Goal: Task Accomplishment & Management: Manage account settings

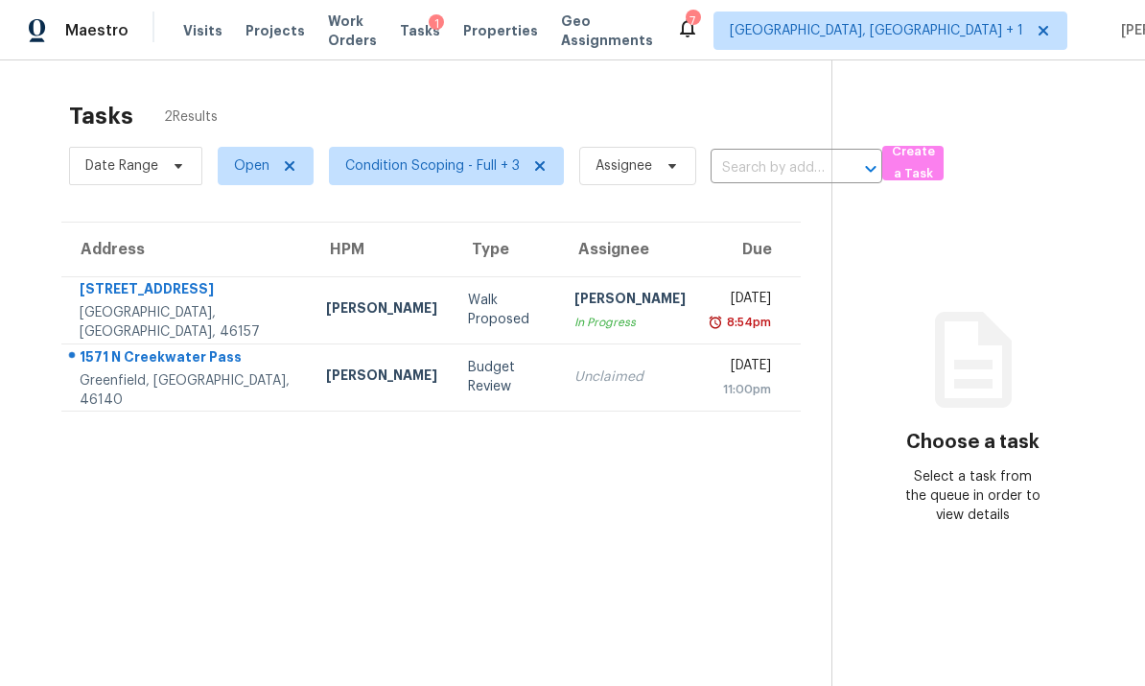
click at [202, 325] on div "[GEOGRAPHIC_DATA], [GEOGRAPHIC_DATA], 46157" at bounding box center [188, 322] width 216 height 38
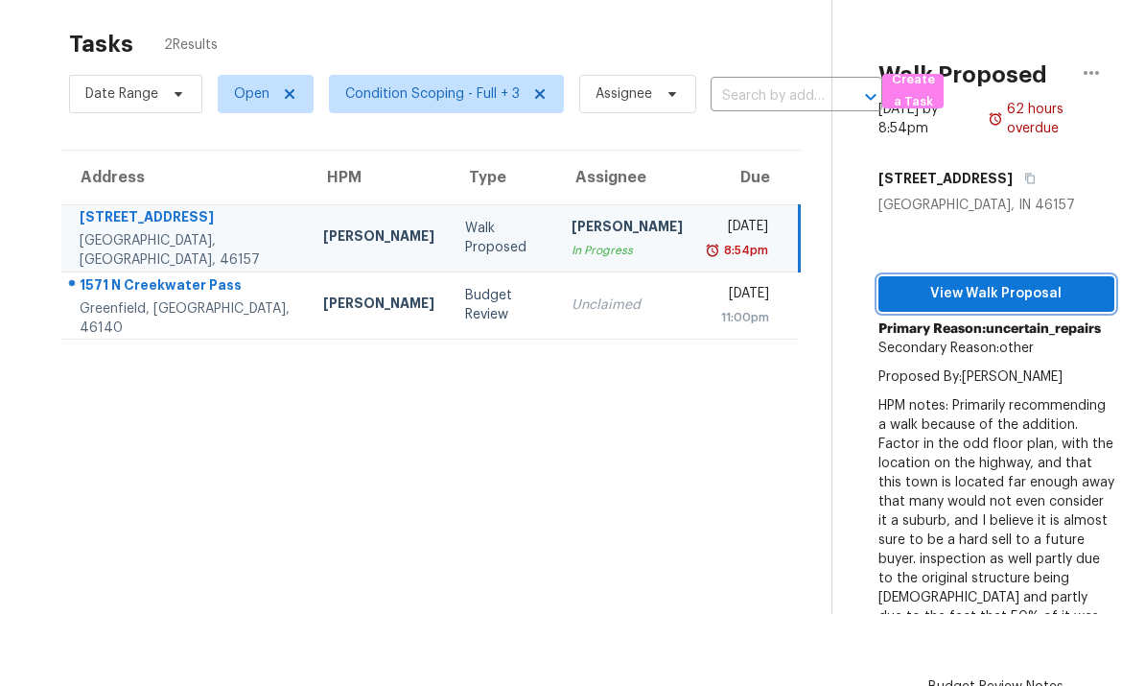
click at [995, 292] on span "View Walk Proposal" at bounding box center [996, 294] width 205 height 24
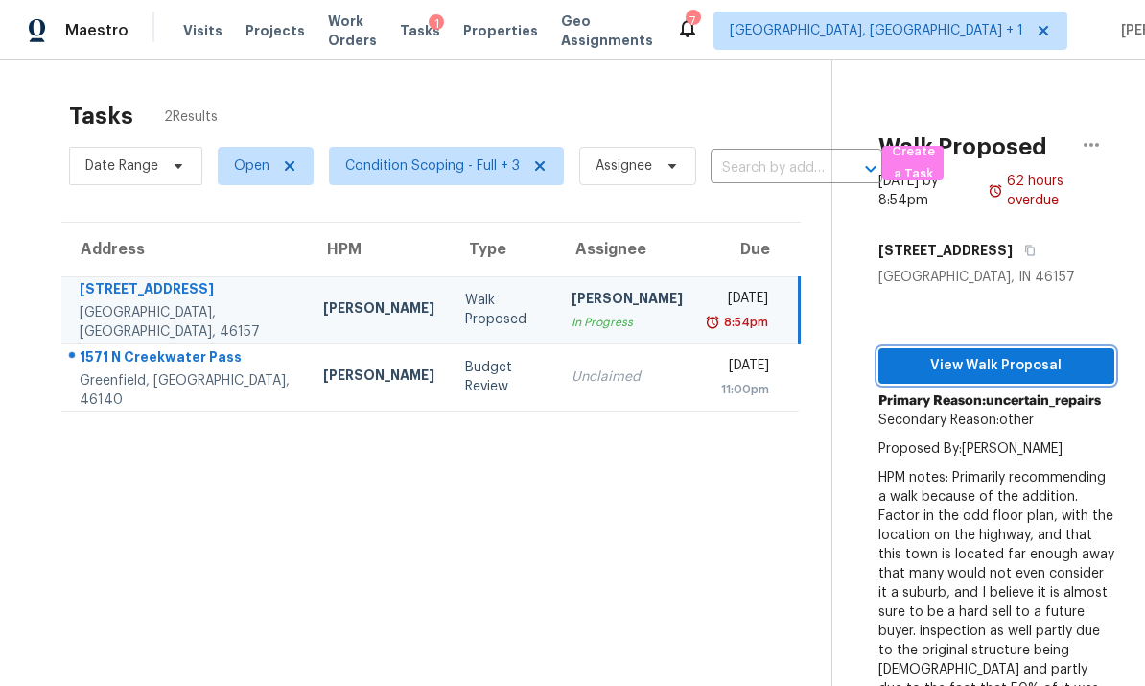
click at [992, 348] on button "View Walk Proposal" at bounding box center [996, 365] width 236 height 35
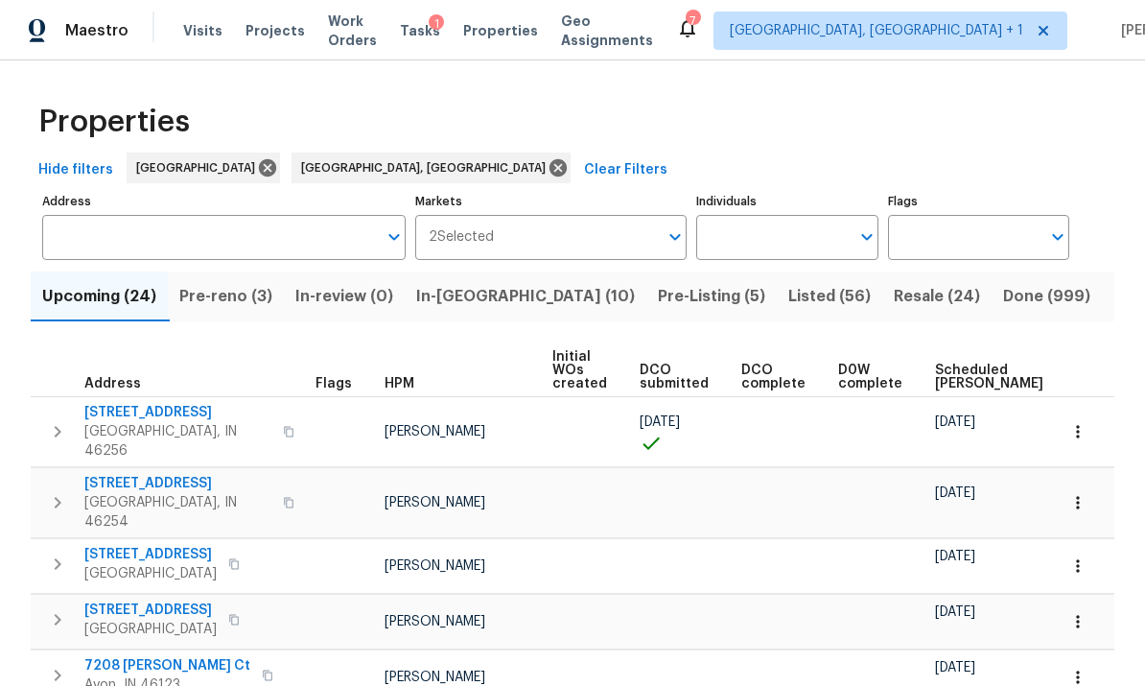
click at [206, 31] on span "Visits" at bounding box center [202, 30] width 39 height 19
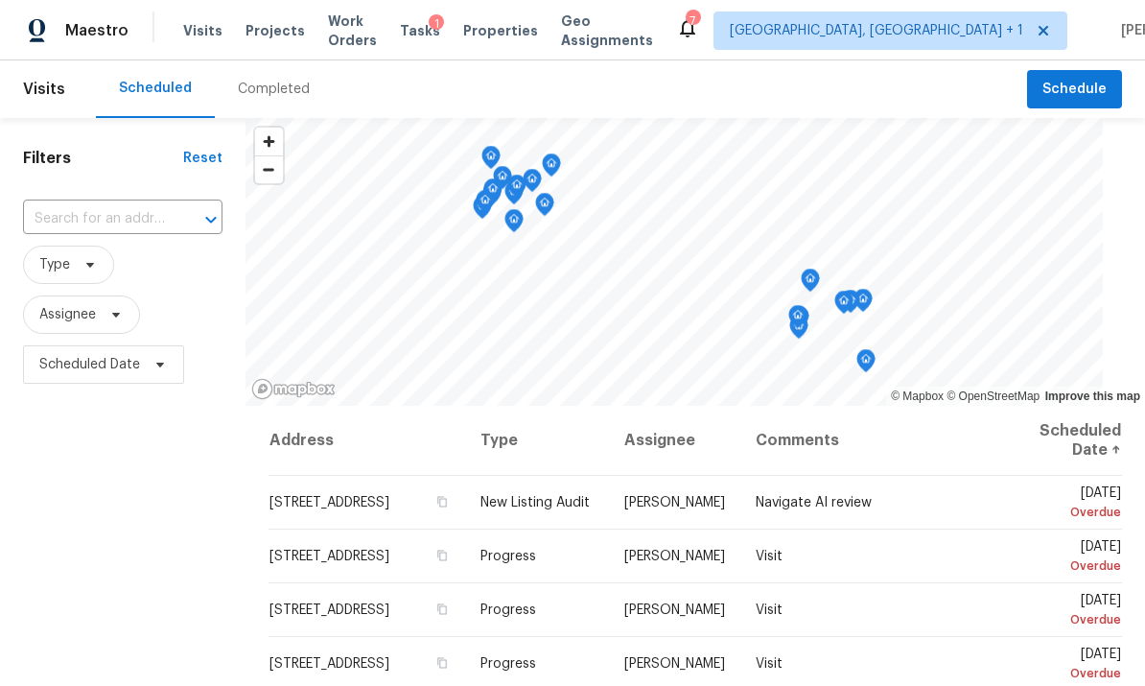
click at [269, 85] on div "Completed" at bounding box center [274, 89] width 72 height 19
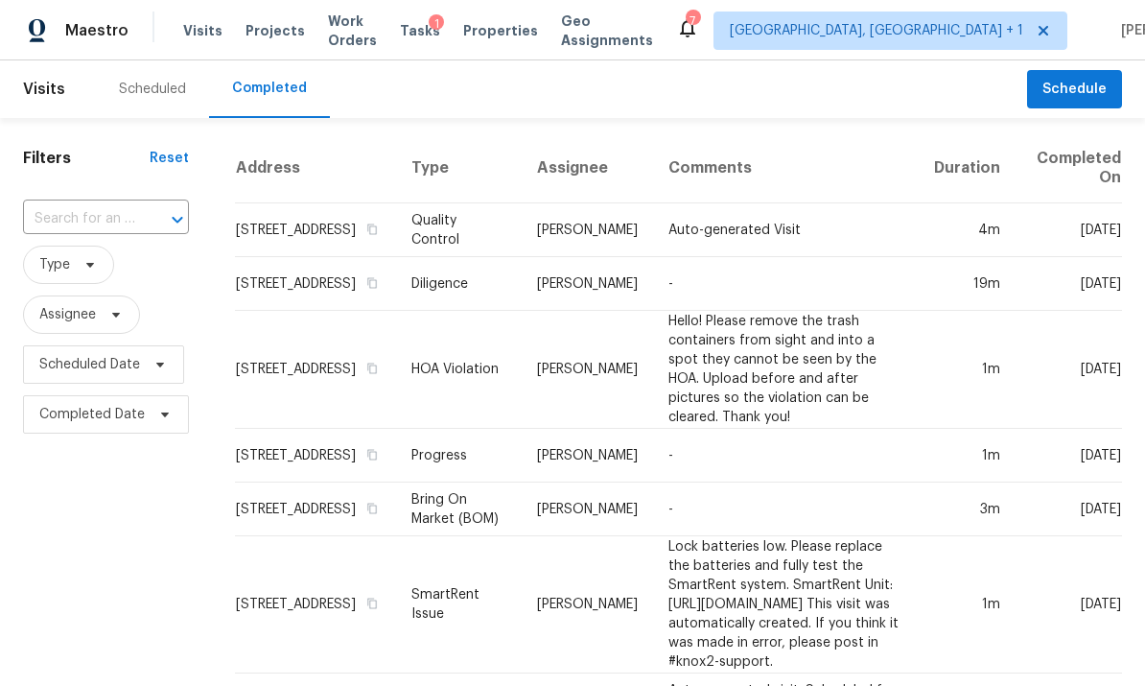
click at [79, 226] on input "text" at bounding box center [79, 219] width 112 height 30
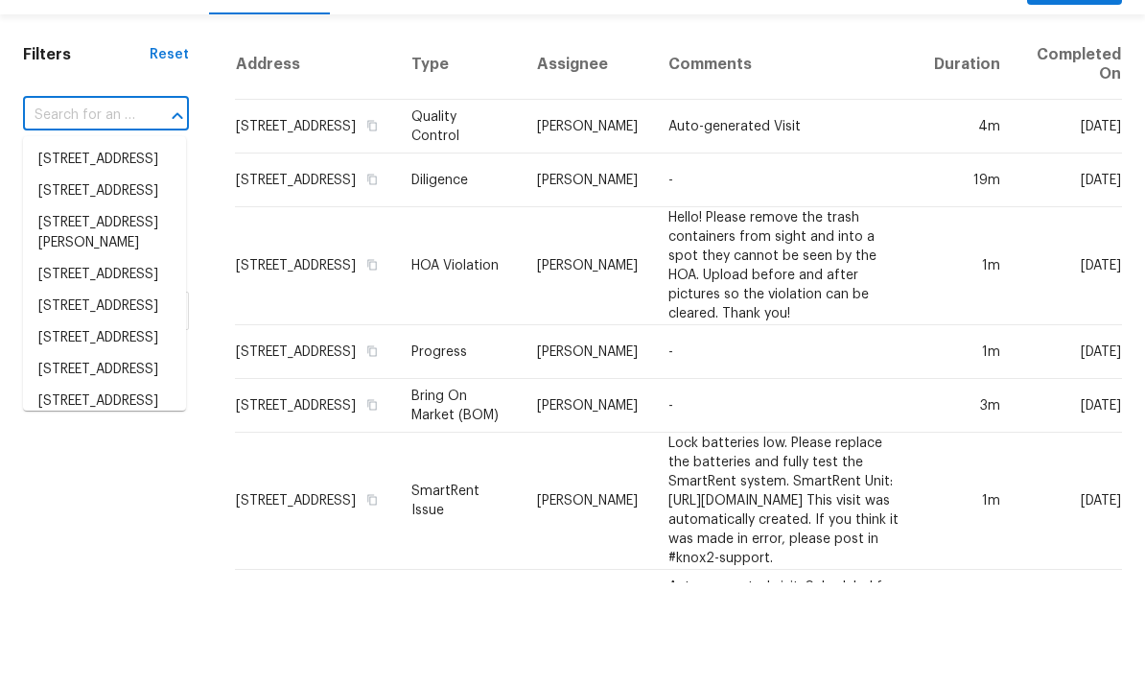
paste input "290 E Main St, Monrovia, IN 46157"
type input "290 E Main St, Monrovia, IN 46157"
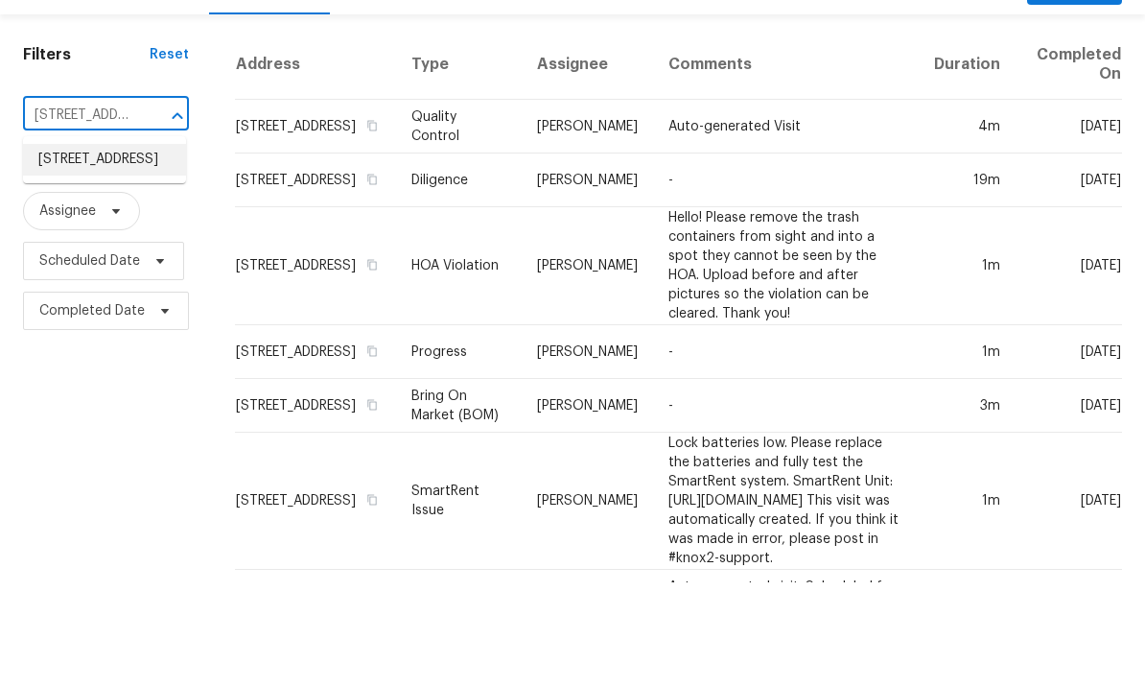
click at [91, 247] on li "290 E Main St, Monrovia, IN 46157" at bounding box center [104, 263] width 163 height 32
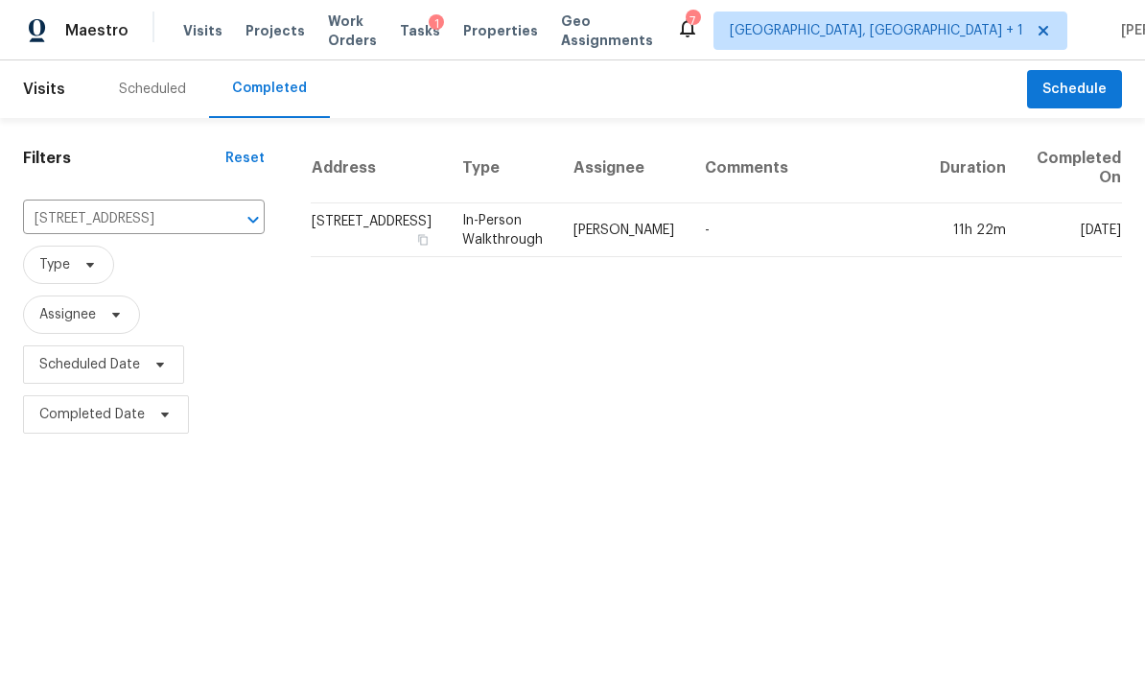
click at [365, 234] on td "290 E Main St, Monrovia, IN 46157" at bounding box center [379, 230] width 136 height 54
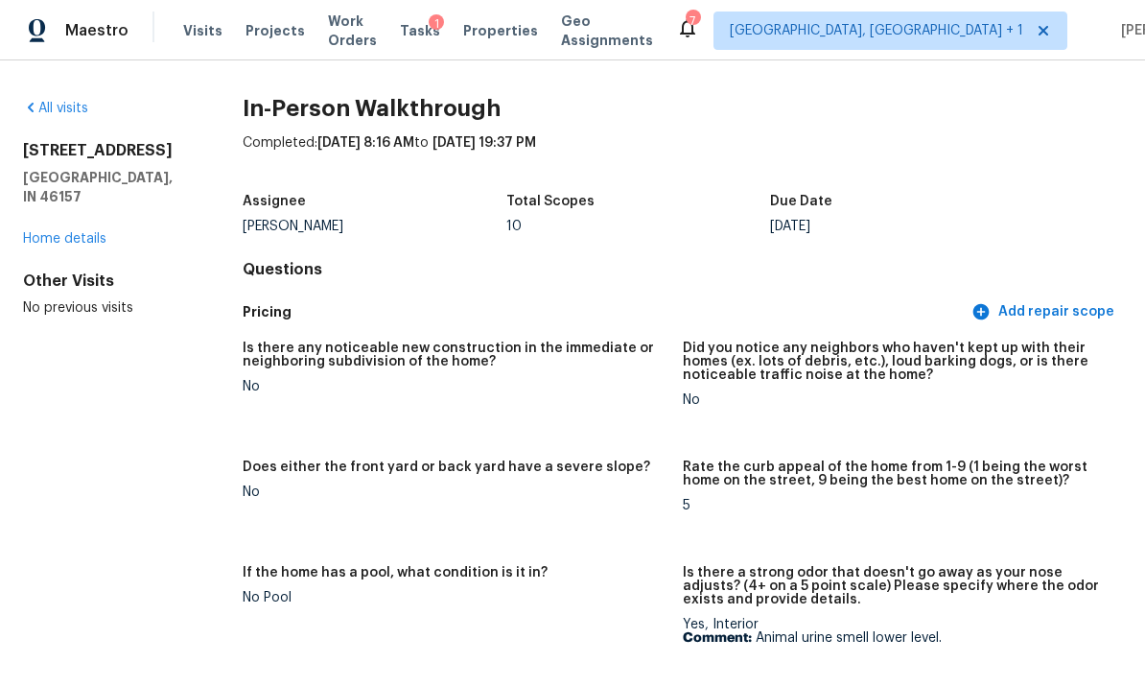
click at [81, 232] on link "Home details" at bounding box center [64, 238] width 83 height 13
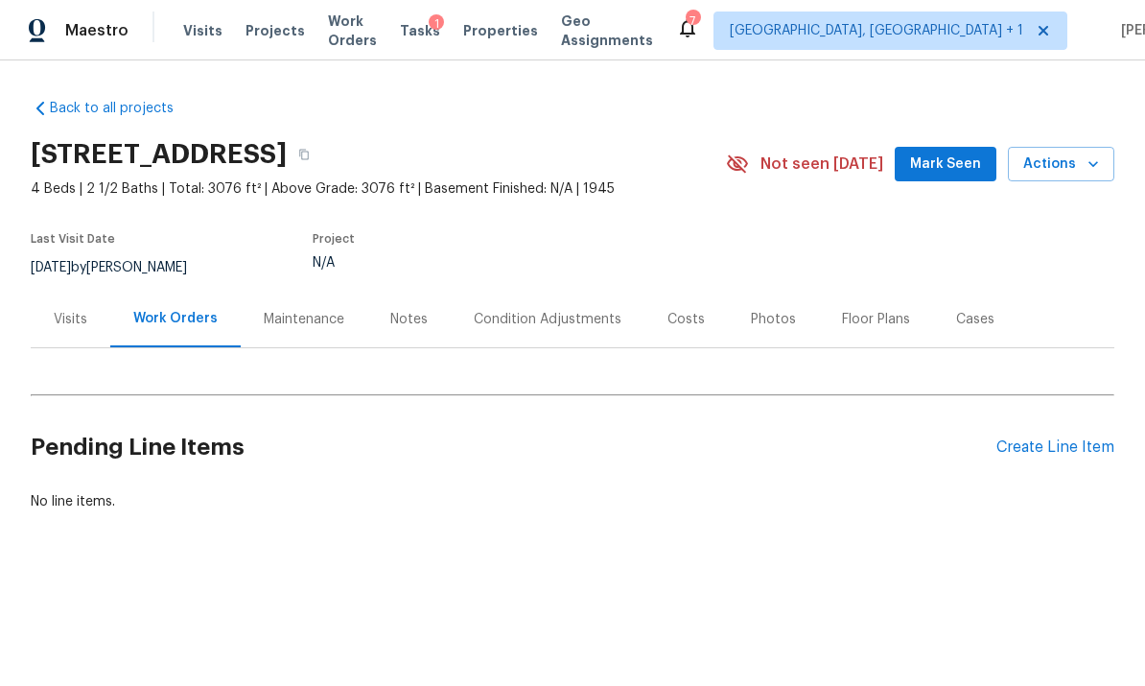
click at [869, 331] on div "Floor Plans" at bounding box center [876, 319] width 114 height 57
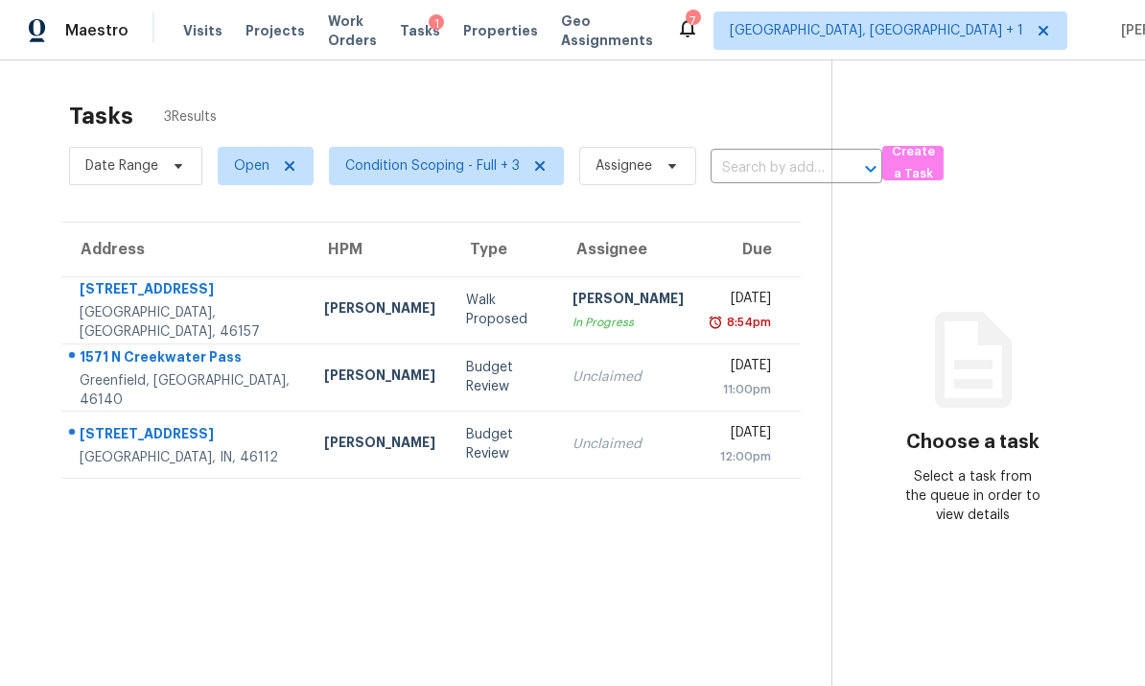
click at [240, 299] on td "[STREET_ADDRESS]" at bounding box center [184, 309] width 247 height 67
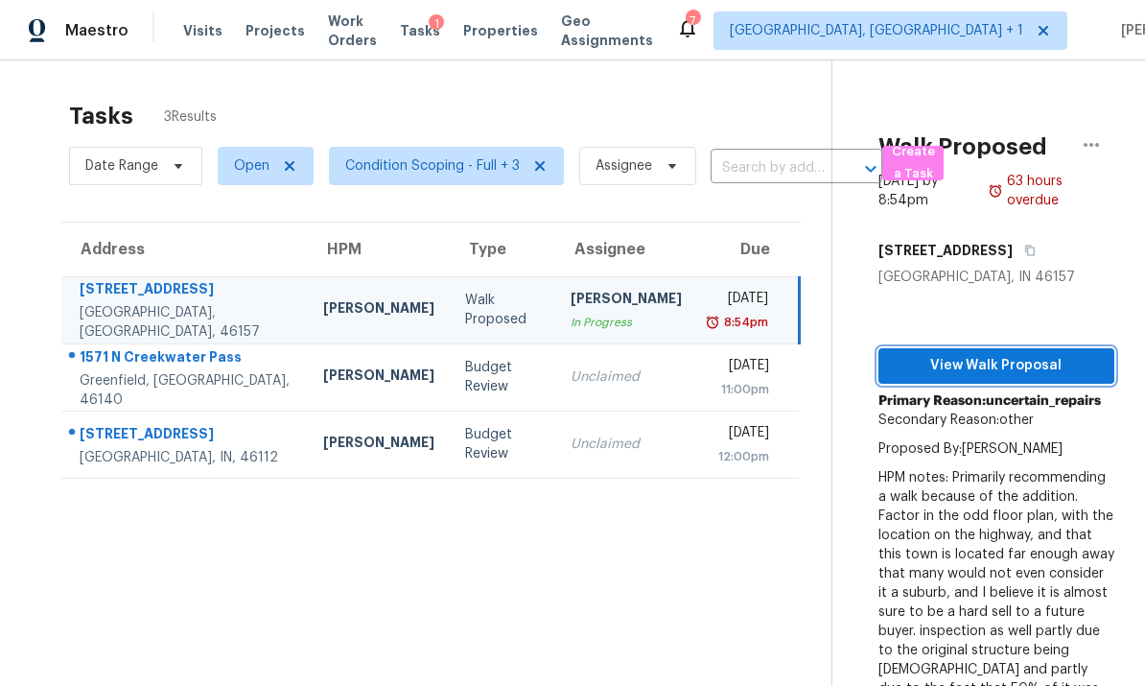
click at [1005, 366] on span "View Walk Proposal" at bounding box center [996, 366] width 205 height 24
click at [1094, 143] on icon "button" at bounding box center [1091, 144] width 23 height 23
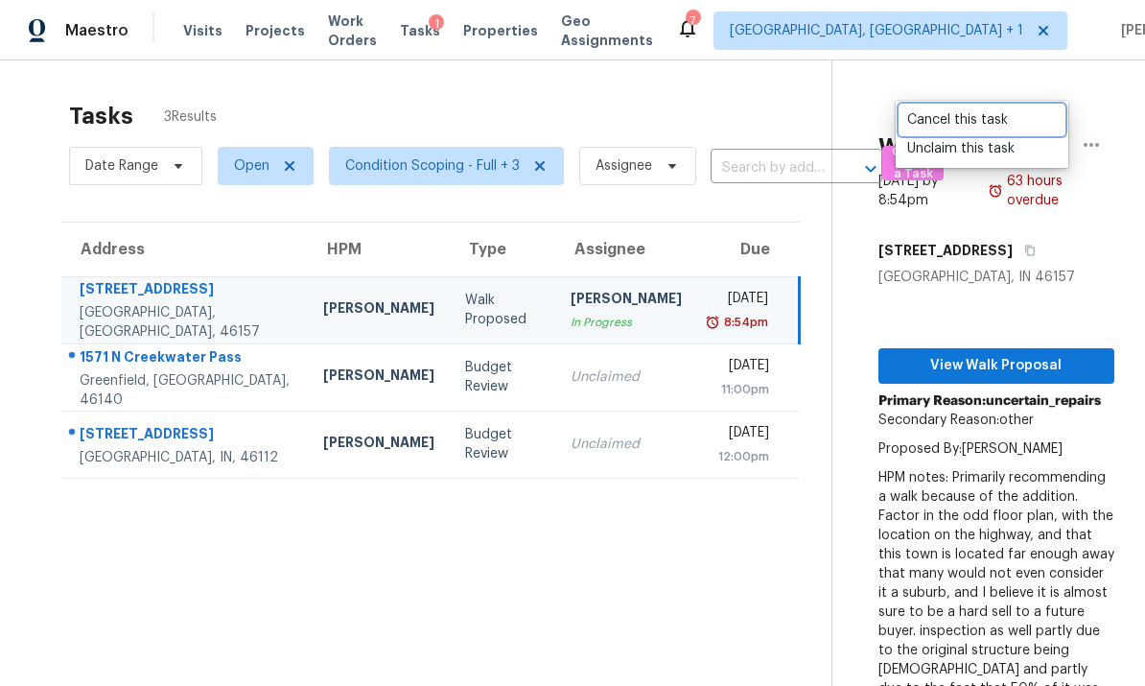
click at [973, 122] on div "Cancel this task" at bounding box center [982, 119] width 150 height 19
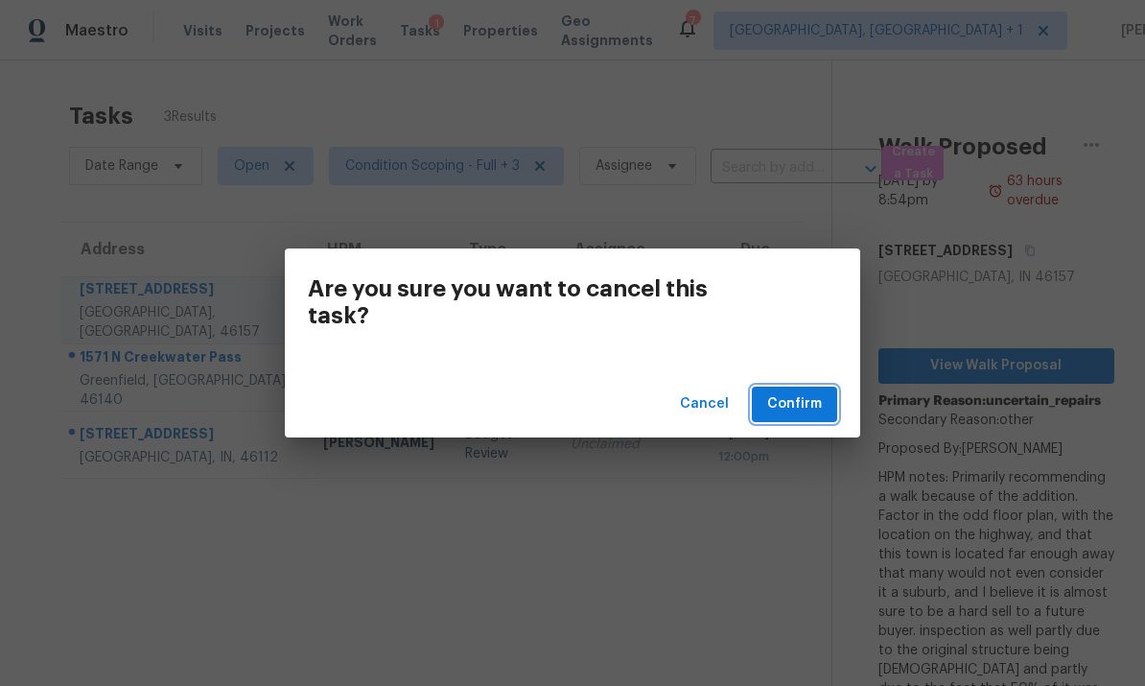
click at [812, 401] on span "Confirm" at bounding box center [794, 404] width 55 height 24
